Goal: Information Seeking & Learning: Compare options

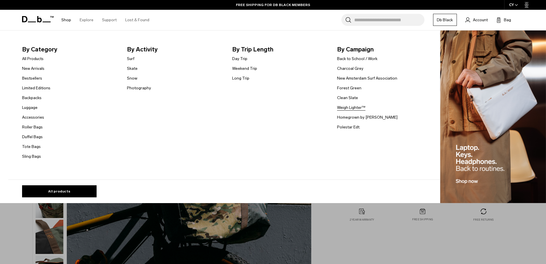
click at [359, 108] on link "Weigh Lighter™" at bounding box center [351, 107] width 28 height 6
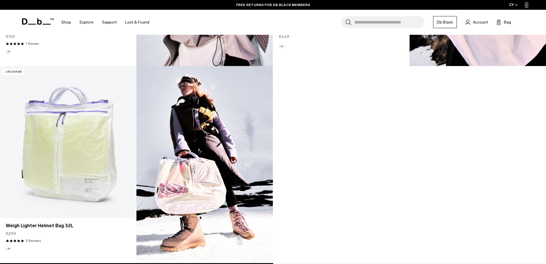
scroll to position [532, 0]
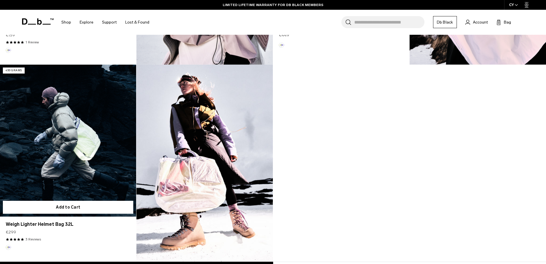
click at [93, 129] on link "Weigh Lighter Helmet Bag 32L" at bounding box center [68, 140] width 136 height 151
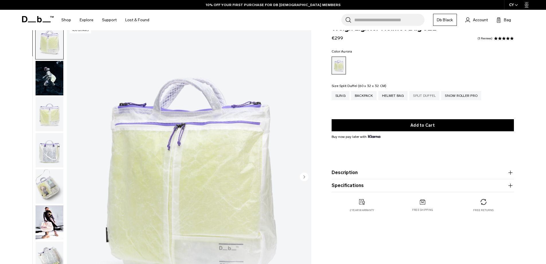
click at [429, 96] on div "Split Duffel" at bounding box center [425, 95] width 30 height 9
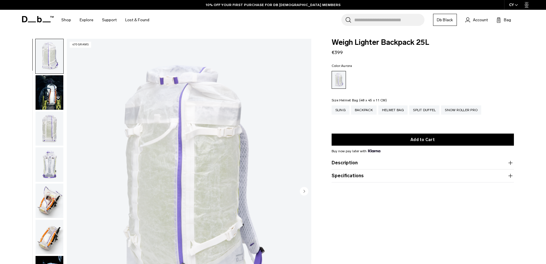
click at [381, 109] on div "Helmet Bag" at bounding box center [394, 109] width 30 height 9
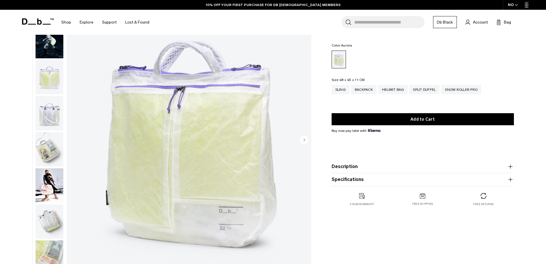
click at [44, 183] on img "button" at bounding box center [50, 185] width 28 height 34
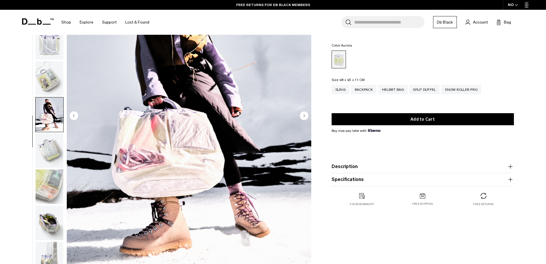
scroll to position [46, 0]
